Goal: Task Accomplishment & Management: Use online tool/utility

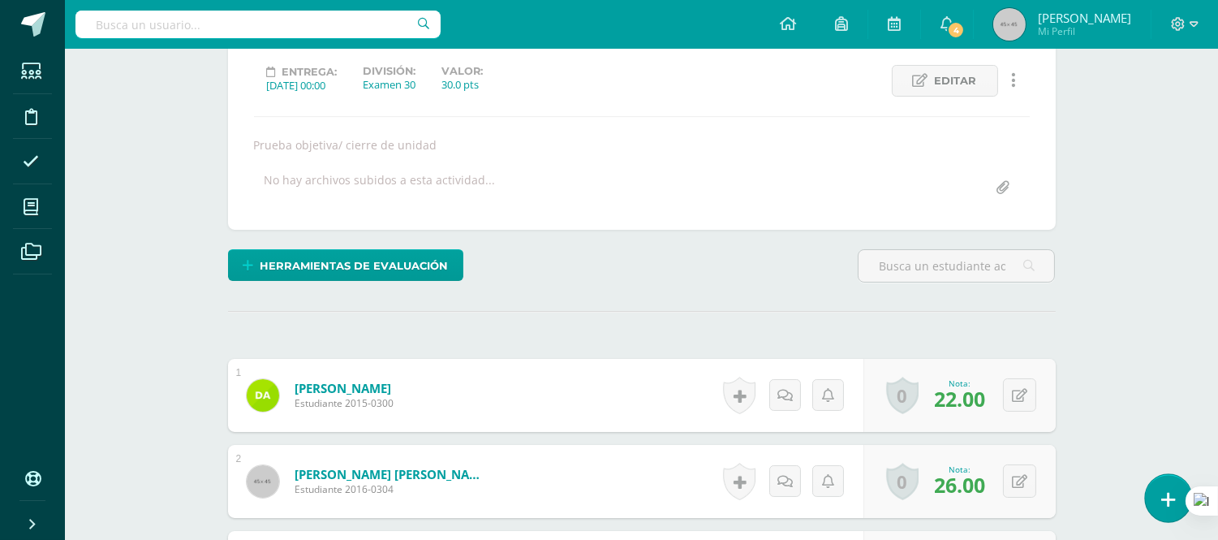
click at [1163, 498] on icon at bounding box center [1169, 499] width 15 height 19
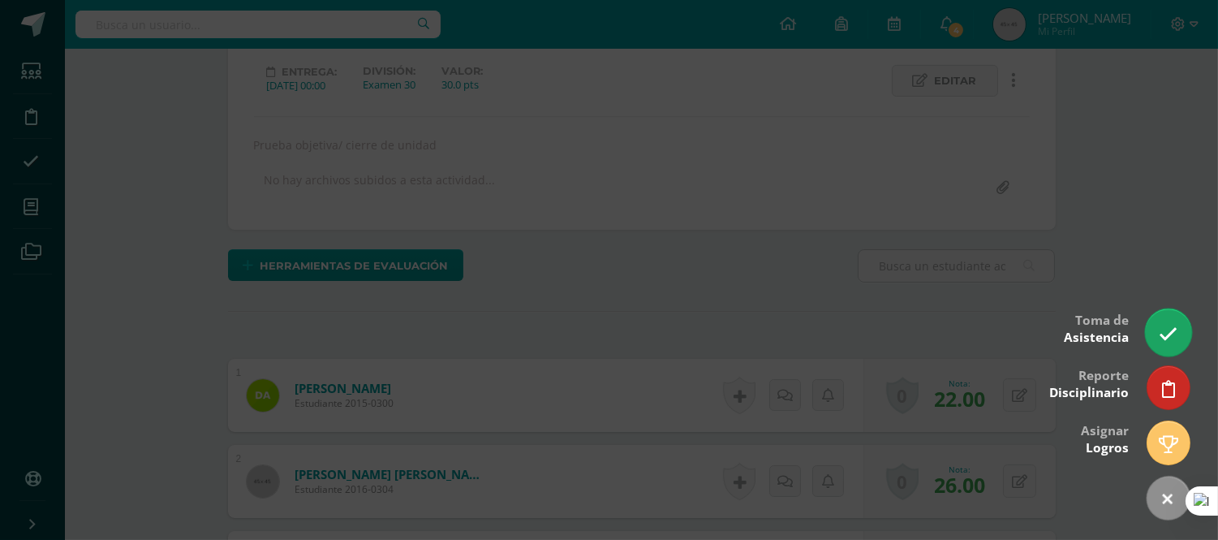
click at [1167, 338] on icon at bounding box center [1168, 334] width 19 height 19
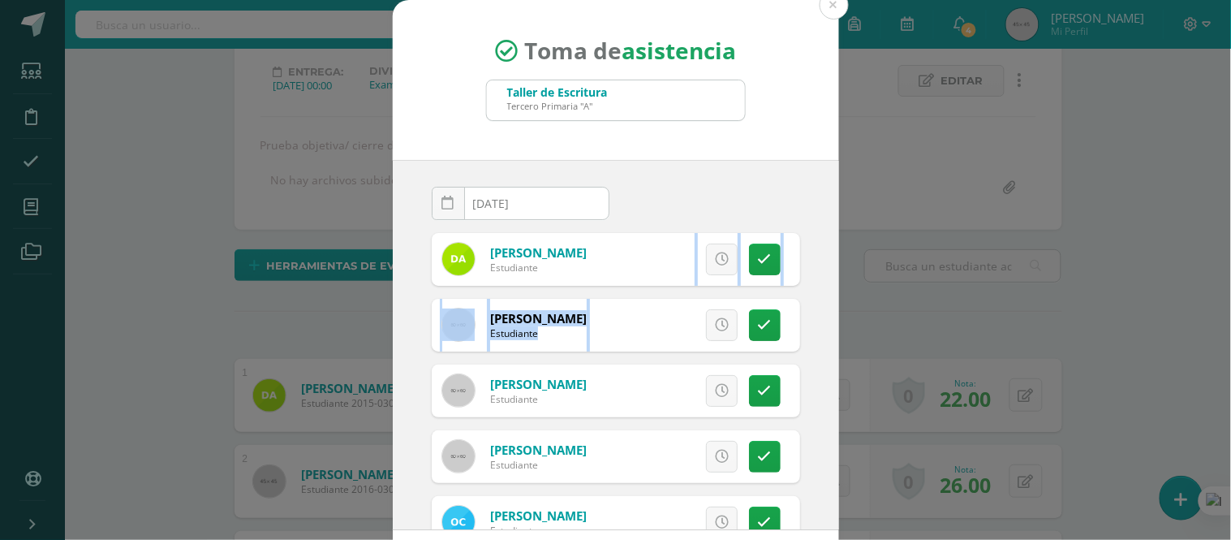
drag, startPoint x: 832, startPoint y: 240, endPoint x: 828, endPoint y: 341, distance: 100.7
click at [828, 341] on div "Toma de asistencia Taller de Escritura Tercero Primaria "A" 2025-08-13 August, …" at bounding box center [615, 307] width 1218 height 614
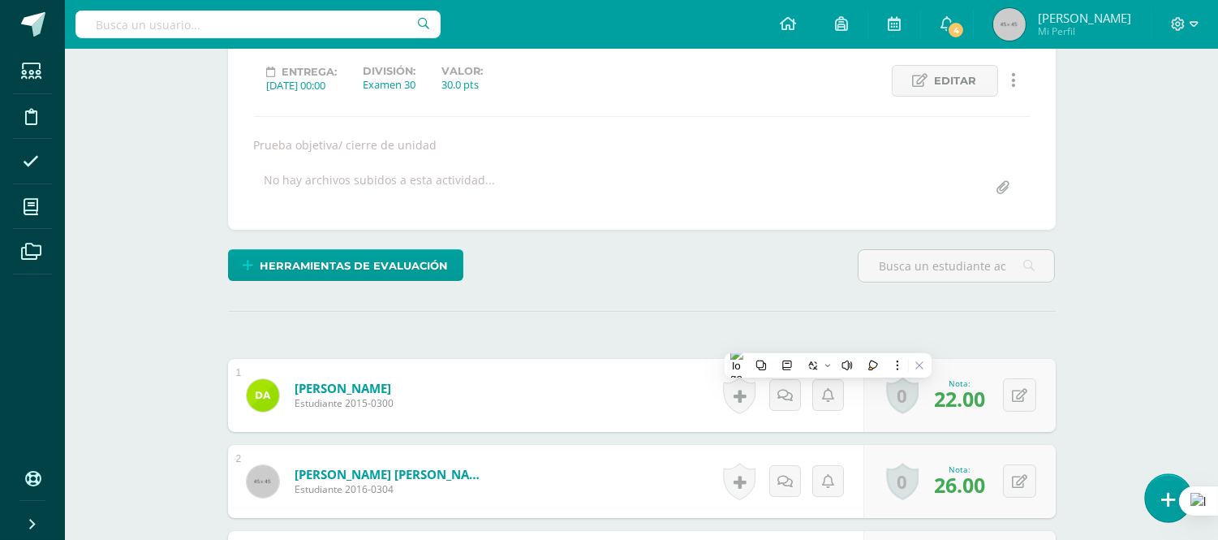
click at [1162, 492] on icon at bounding box center [1169, 499] width 15 height 19
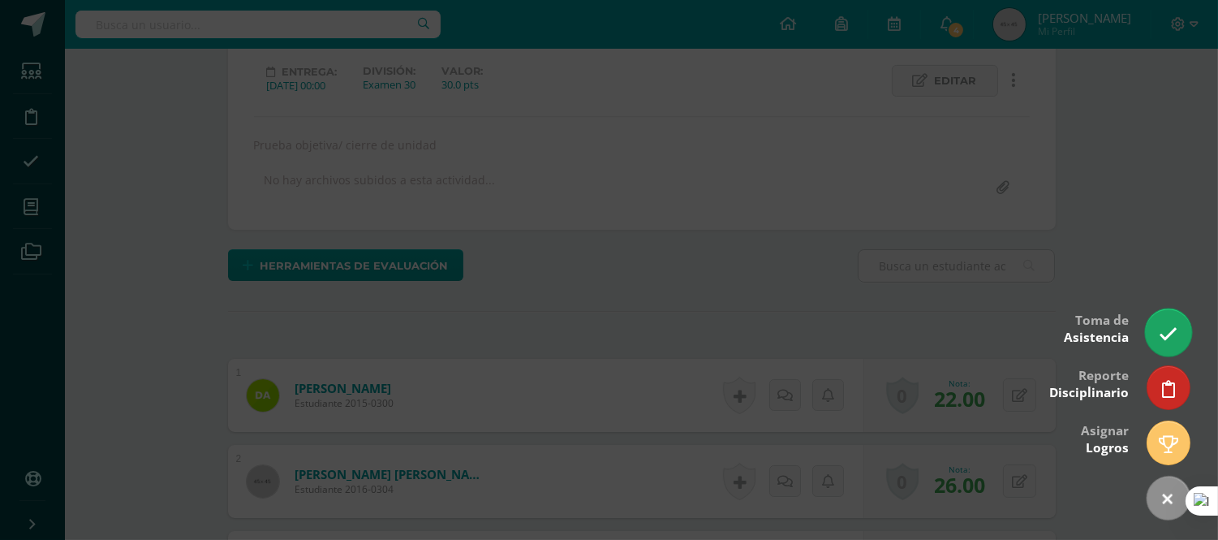
click at [1171, 342] on icon at bounding box center [1168, 334] width 19 height 19
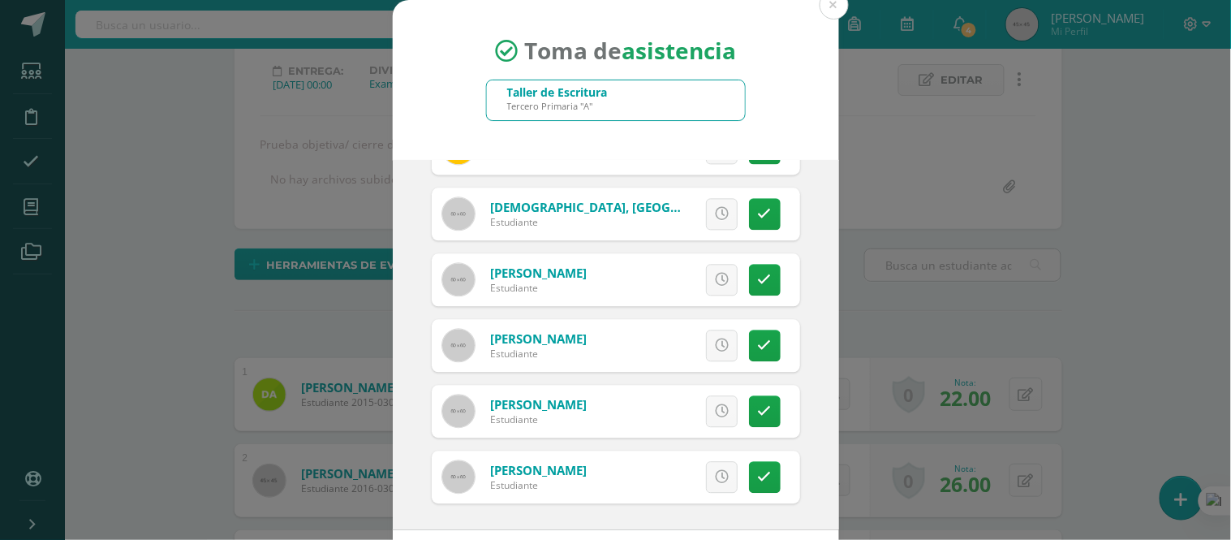
scroll to position [73, 0]
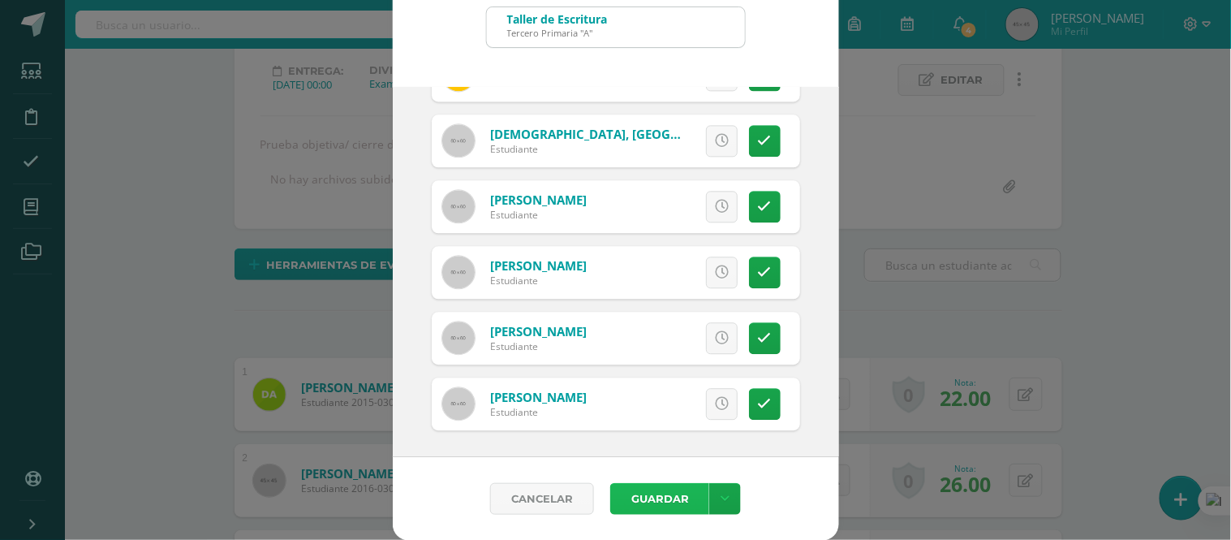
click at [645, 493] on button "Guardar" at bounding box center [659, 499] width 99 height 32
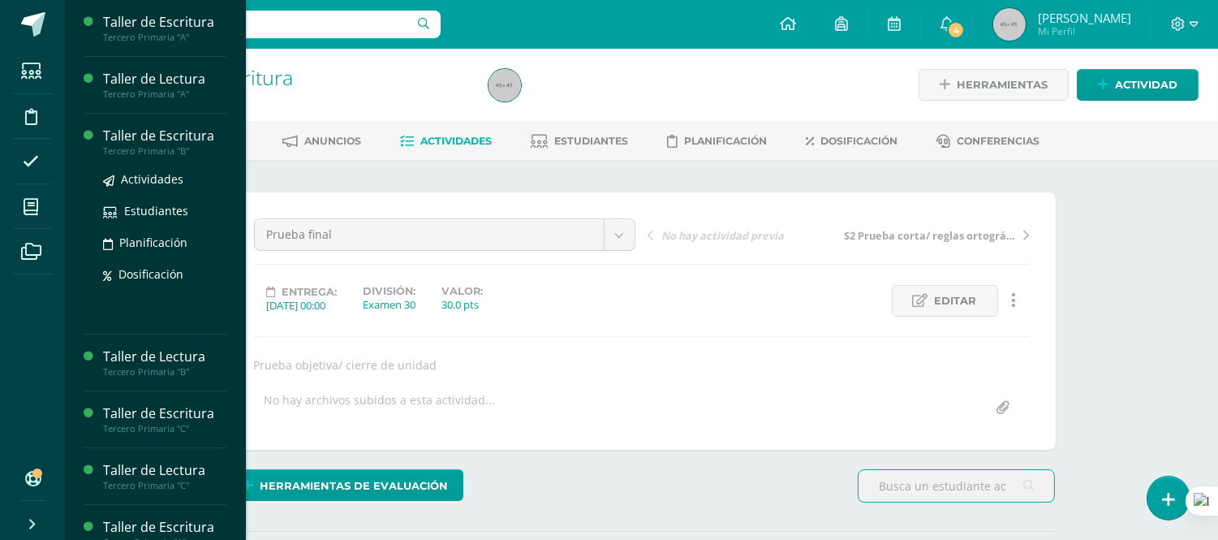
scroll to position [2, 0]
click at [162, 148] on div "Tercero Primaria "B"" at bounding box center [164, 150] width 123 height 11
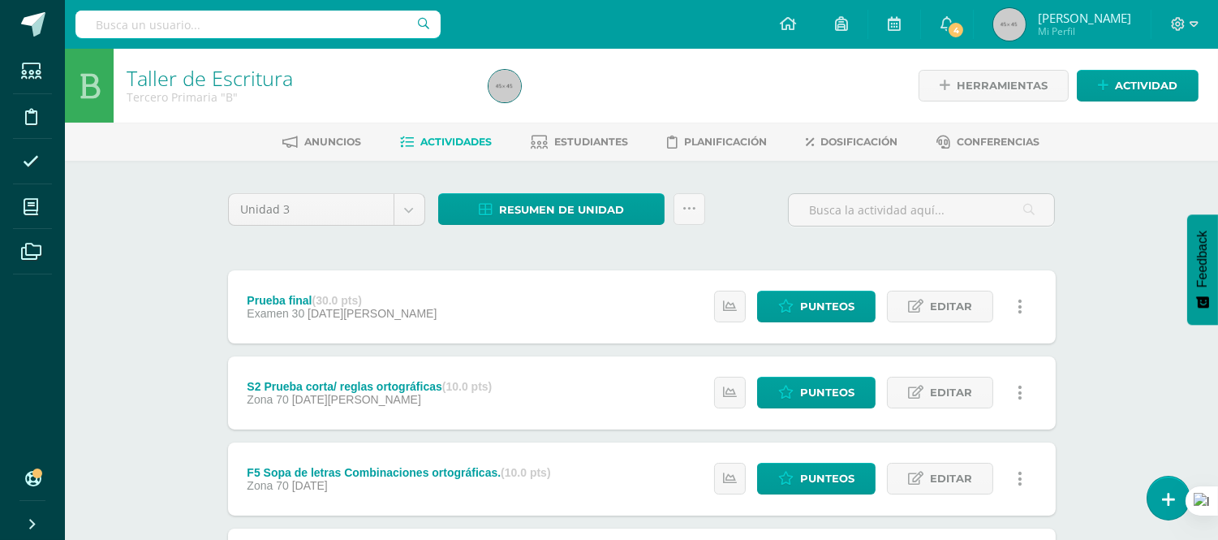
click at [369, 286] on div "Prueba final (30.0 pts) Examen 30 14 de Agosto" at bounding box center [342, 306] width 229 height 73
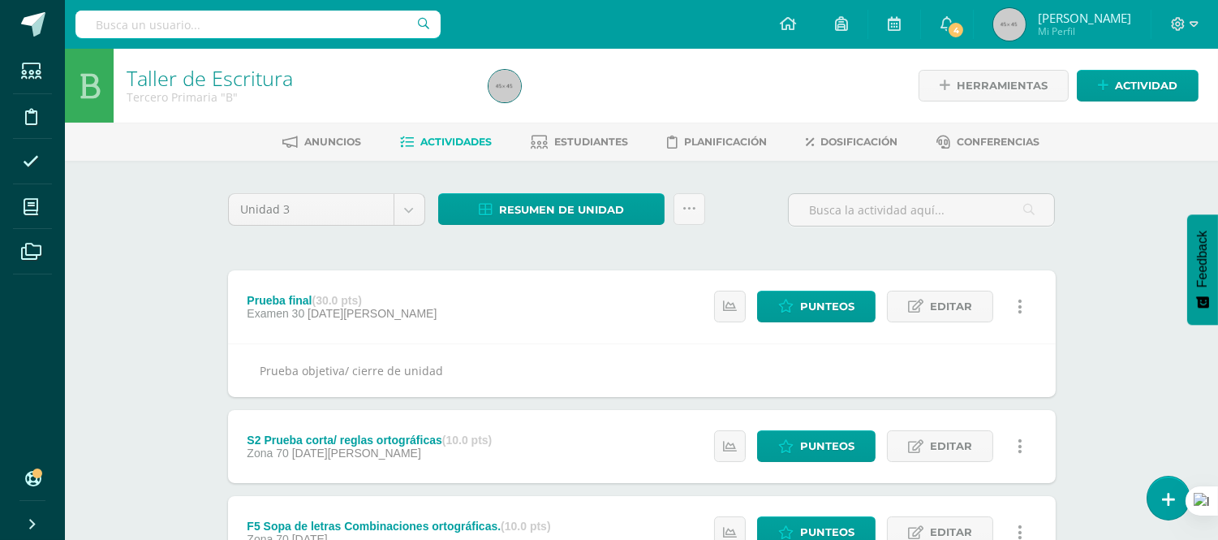
click at [304, 307] on span "Examen 30" at bounding box center [277, 313] width 61 height 13
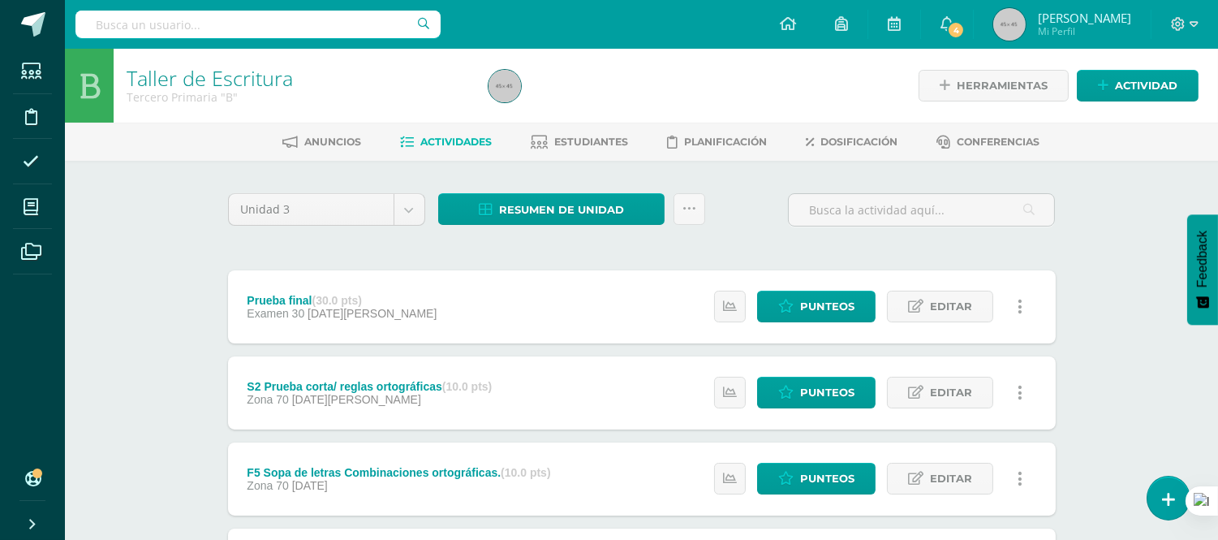
click at [304, 307] on span "Examen 30" at bounding box center [277, 313] width 61 height 13
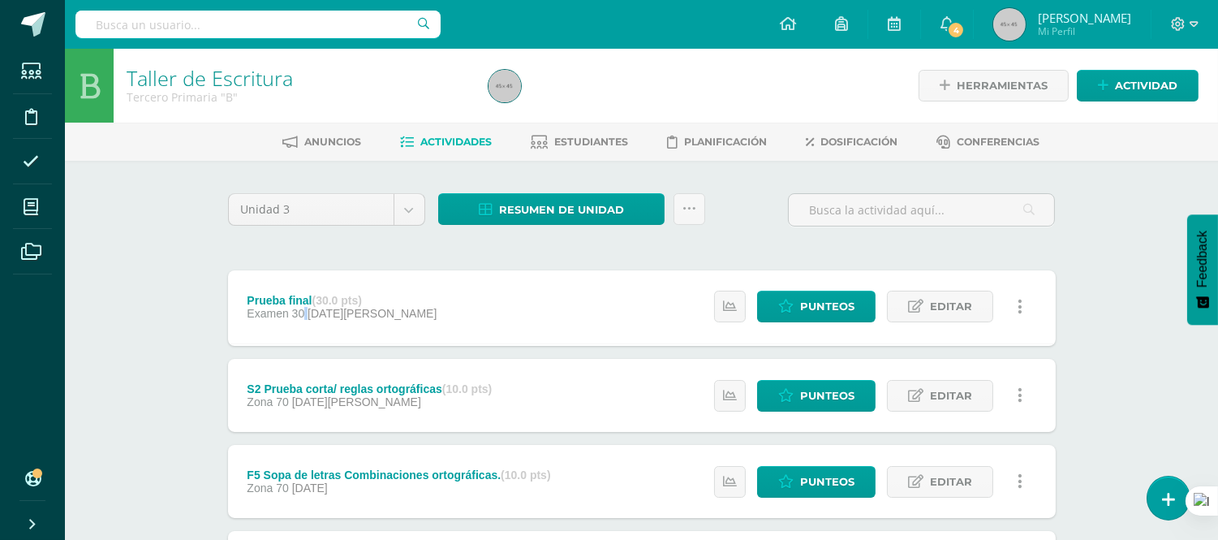
click at [304, 307] on span "Examen 30" at bounding box center [277, 313] width 61 height 13
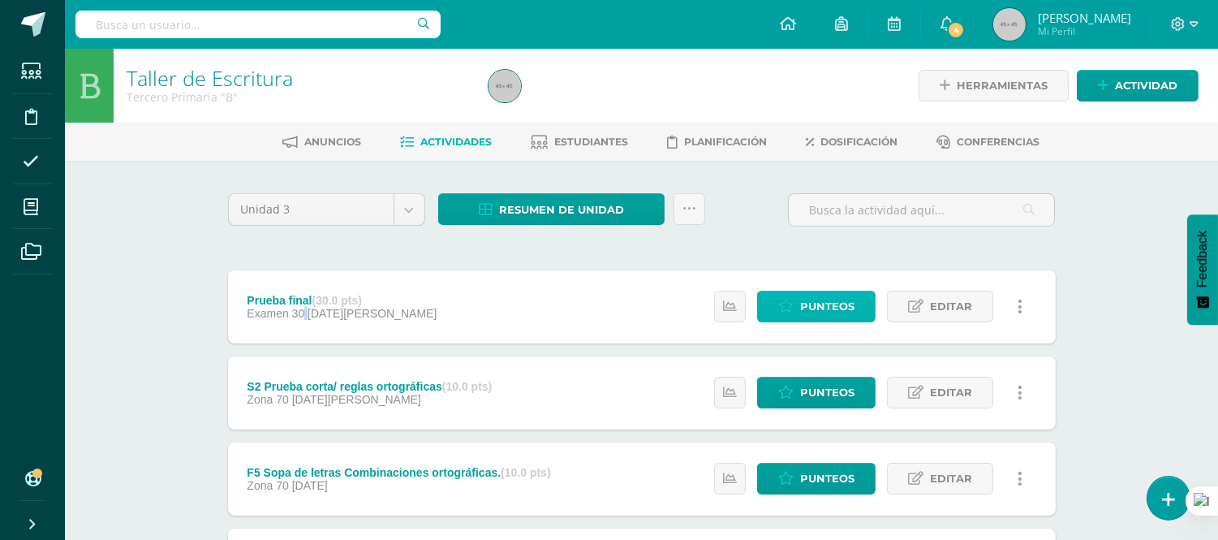
click at [818, 298] on span "Punteos" at bounding box center [827, 306] width 54 height 30
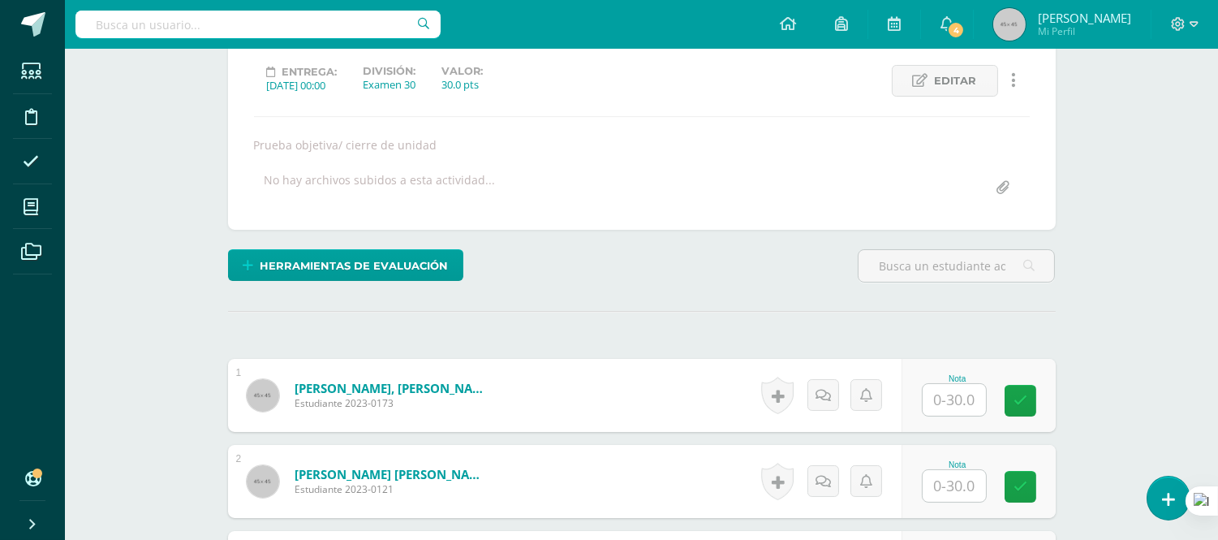
scroll to position [222, 0]
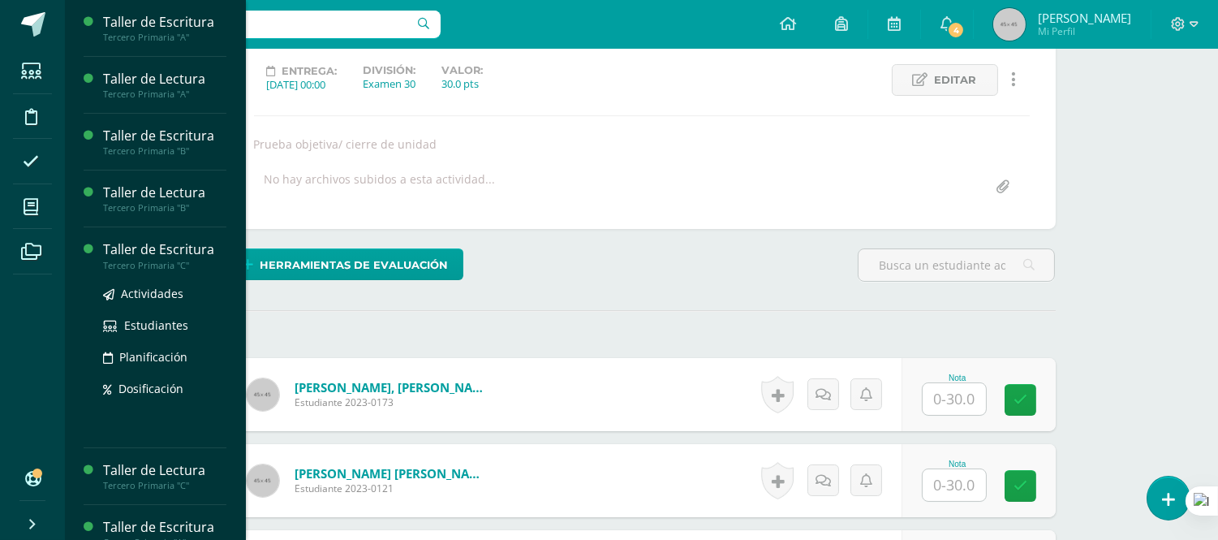
click at [173, 252] on div "Taller de Escritura" at bounding box center [164, 249] width 123 height 19
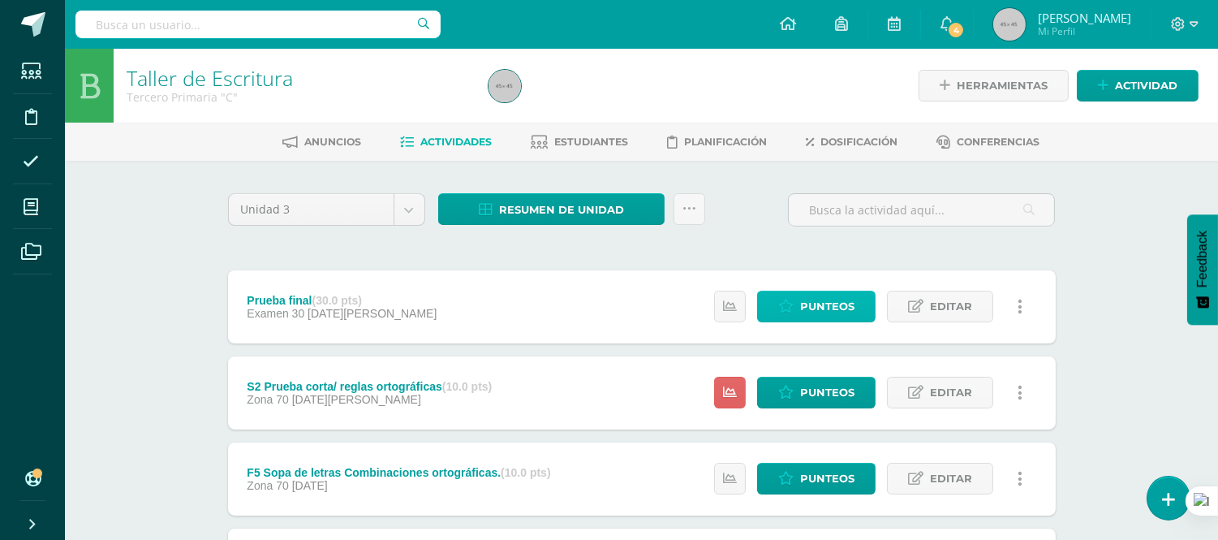
click at [829, 310] on span "Punteos" at bounding box center [827, 306] width 54 height 30
